Goal: Use online tool/utility

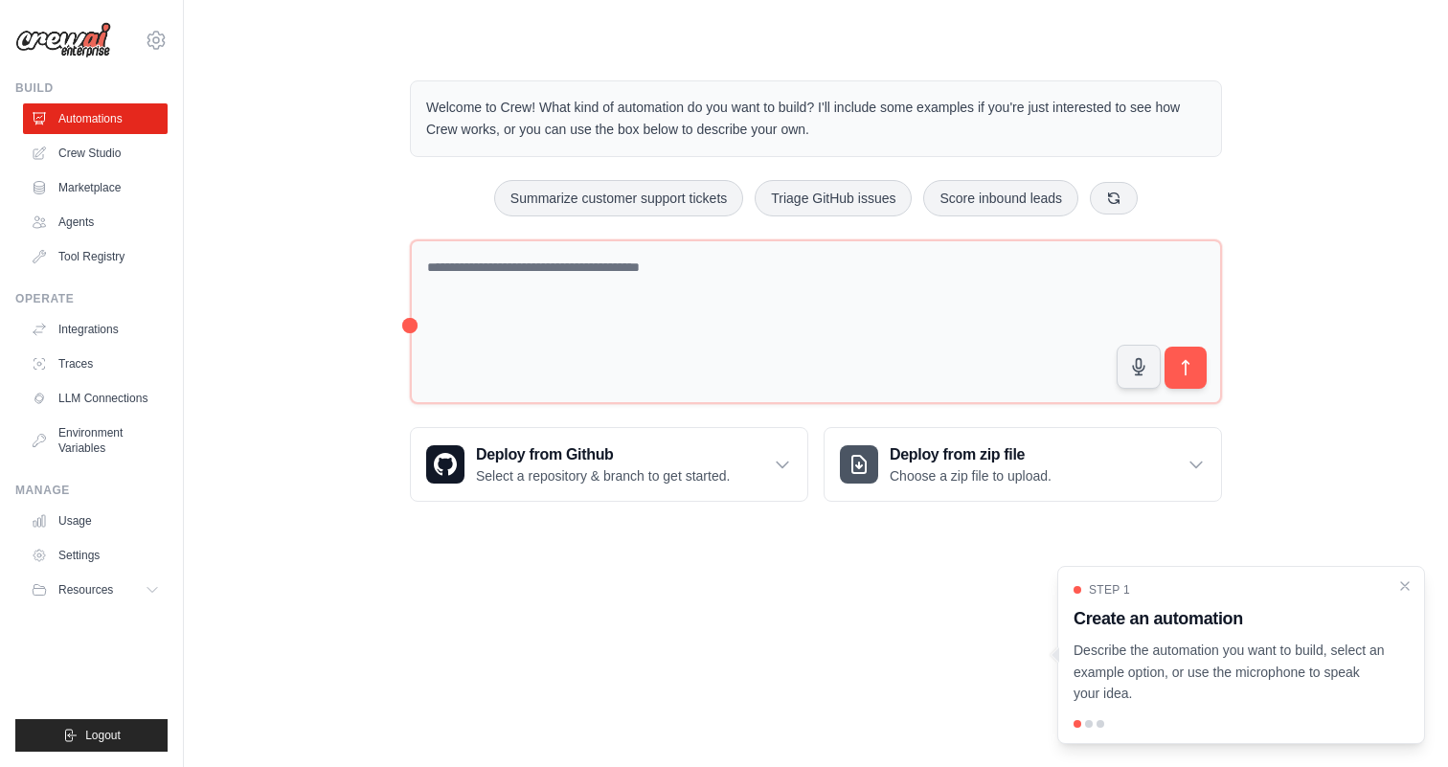
click at [258, 284] on div "Welcome to Crew! What kind of automation do you want to build? I'll include som…" at bounding box center [815, 291] width 1202 height 483
click at [404, 327] on div "Welcome to Crew! What kind of automation do you want to build? I'll include som…" at bounding box center [816, 291] width 858 height 483
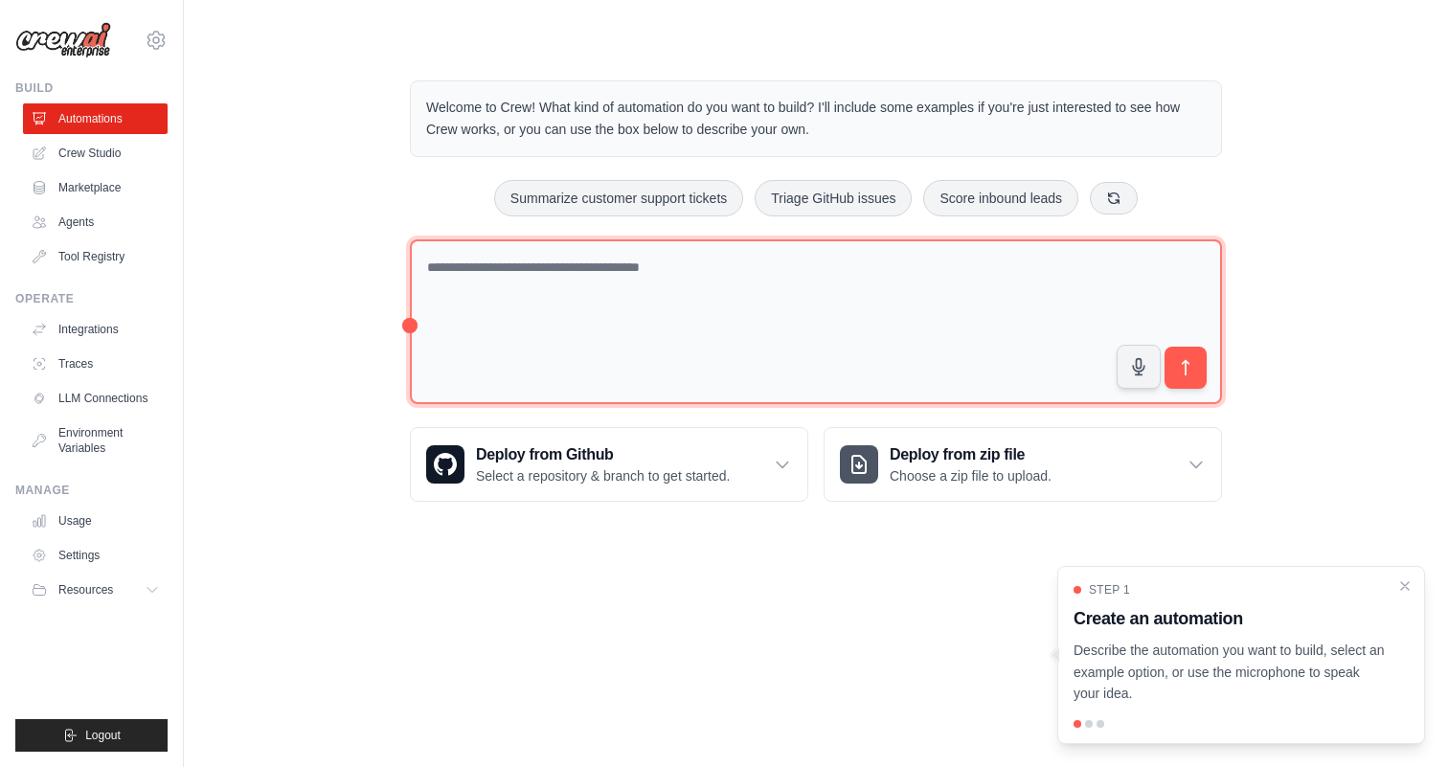
click at [887, 366] on textarea at bounding box center [816, 322] width 812 height 166
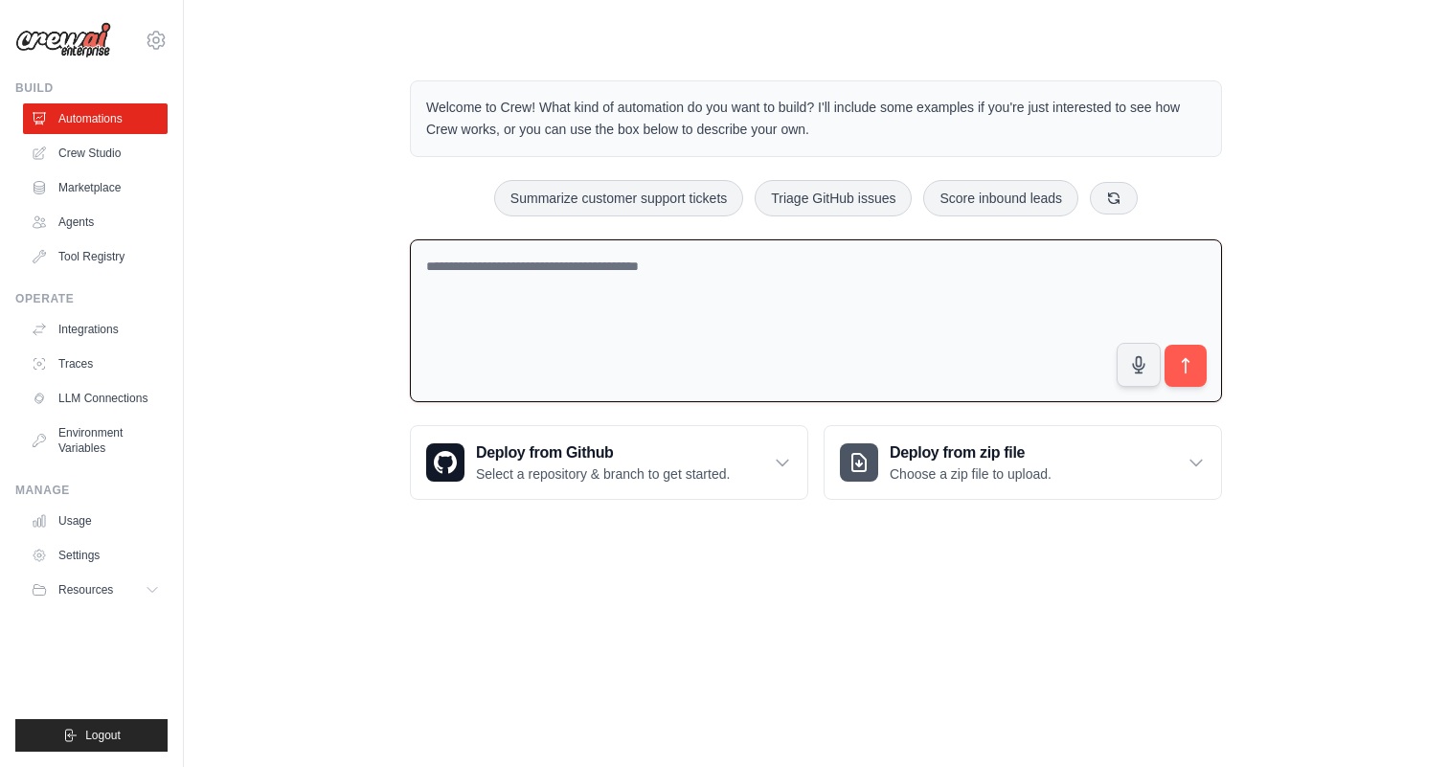
click at [904, 356] on textarea at bounding box center [816, 321] width 812 height 164
type textarea "*"
click at [698, 262] on textarea at bounding box center [816, 321] width 812 height 164
click at [667, 270] on textarea at bounding box center [816, 321] width 812 height 164
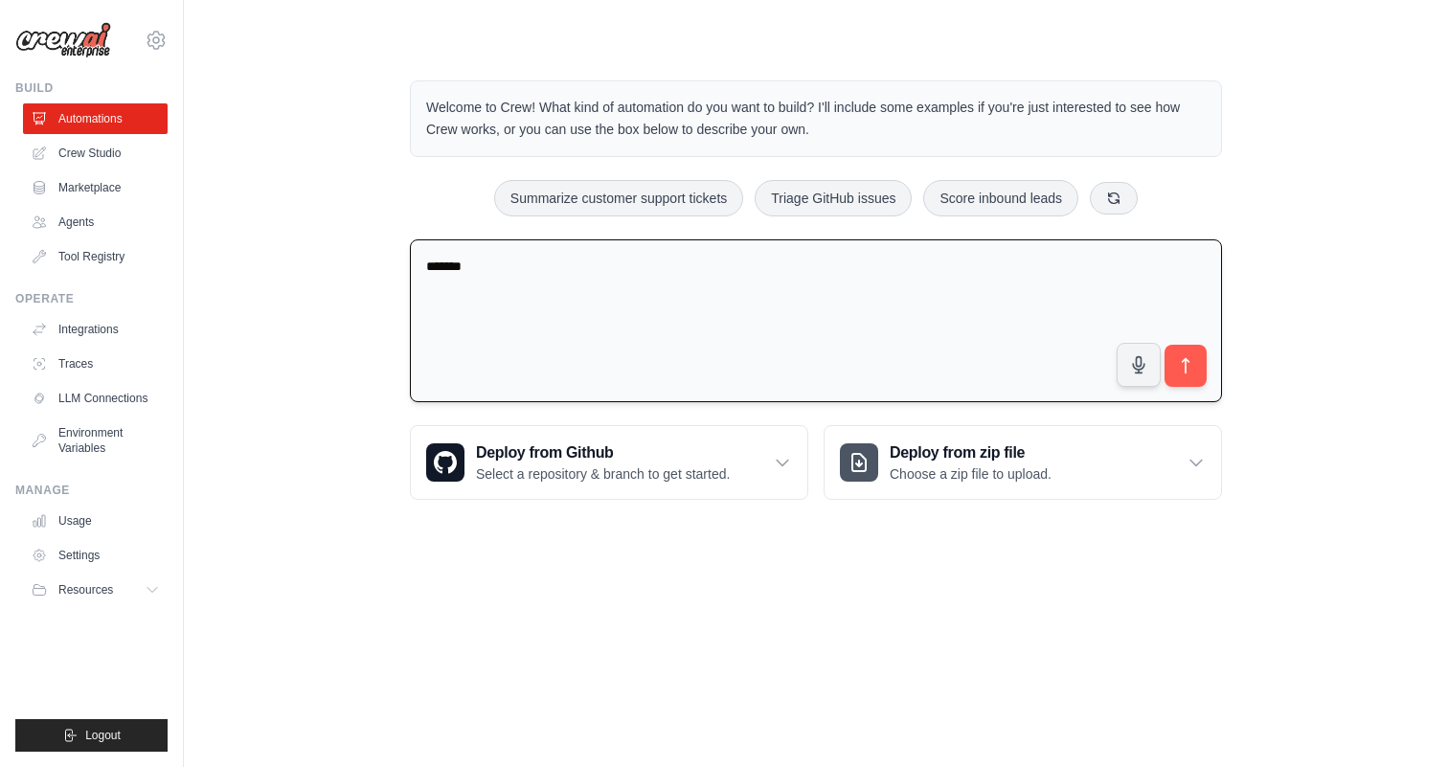
type textarea "******"
